Goal: Navigation & Orientation: Find specific page/section

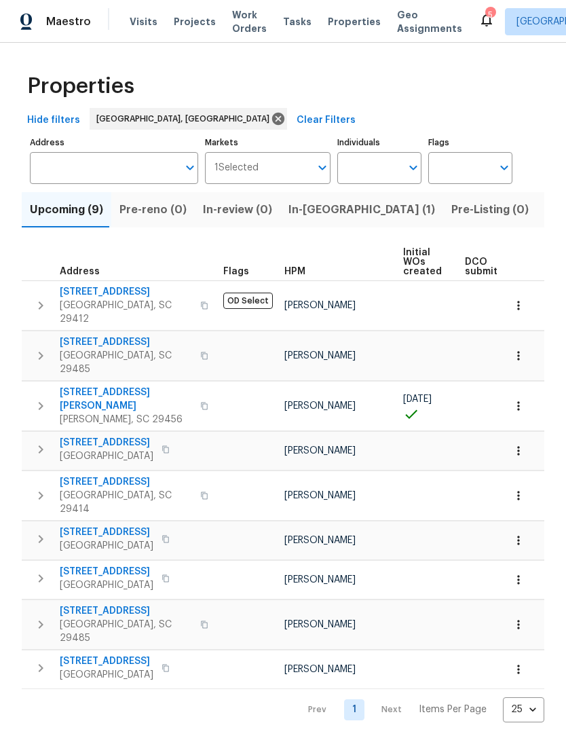
click at [105, 436] on span "7875 Nummie Ct" at bounding box center [107, 443] width 94 height 14
click at [113, 654] on span "8249 Longridge Rd" at bounding box center [107, 661] width 94 height 14
click at [110, 565] on span "5407 Barnsley Dr" at bounding box center [107, 572] width 94 height 14
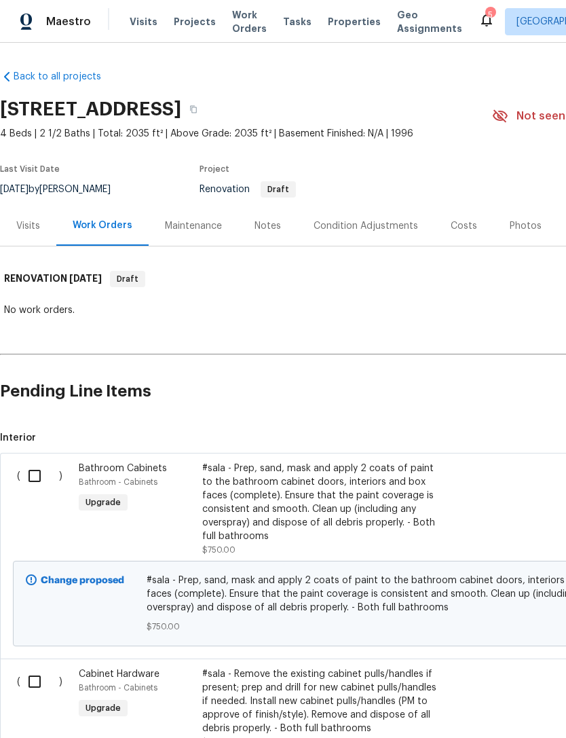
click at [137, 22] on span "Visits" at bounding box center [144, 22] width 28 height 14
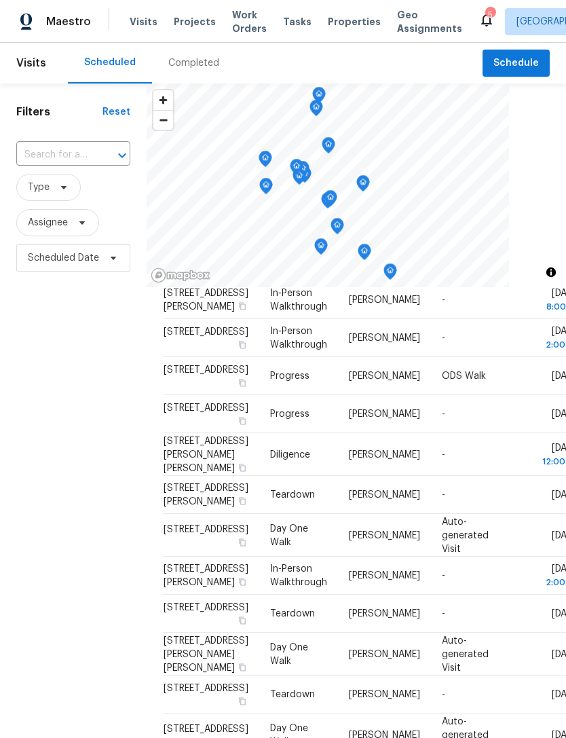
scroll to position [654, 0]
